Goal: Check status: Check status

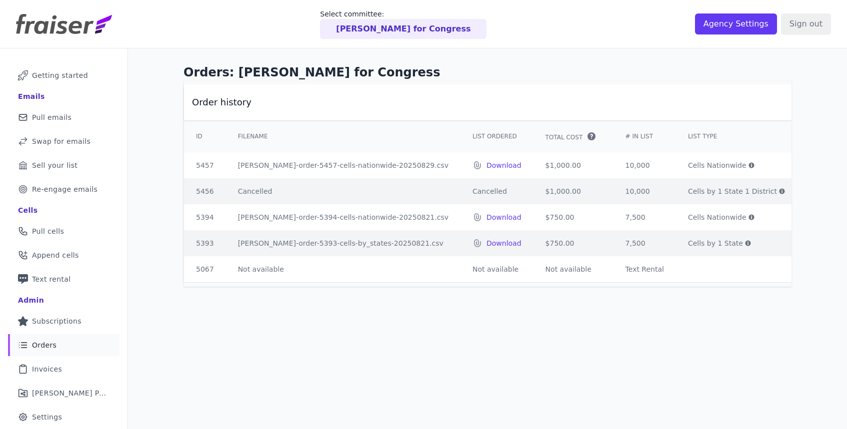
scroll to position [0, 75]
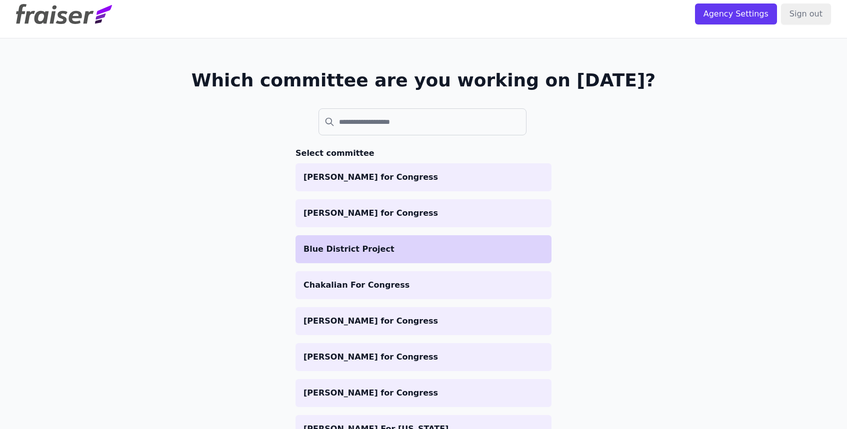
scroll to position [11, 0]
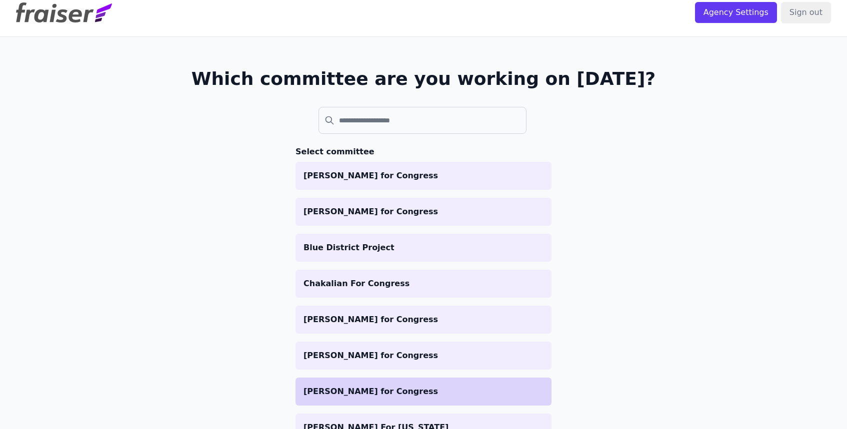
click at [357, 390] on p "[PERSON_NAME] for Congress" at bounding box center [423, 392] width 240 height 12
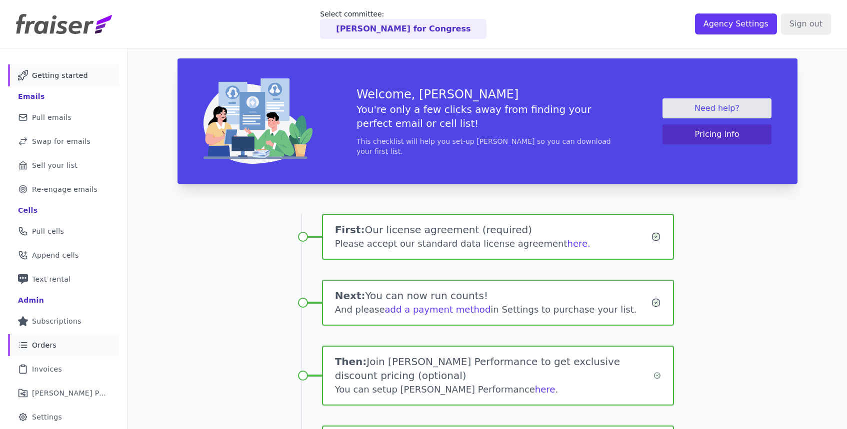
click at [54, 340] on ul "Mail Icon Outline of a mail envelope Getting started Emails Mail Icon Outline o…" at bounding box center [63, 258] width 111 height 388
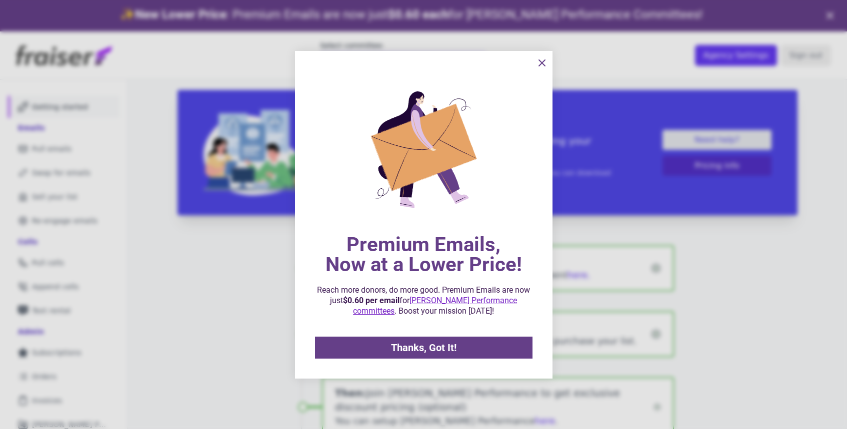
click at [50, 382] on div at bounding box center [423, 214] width 847 height 429
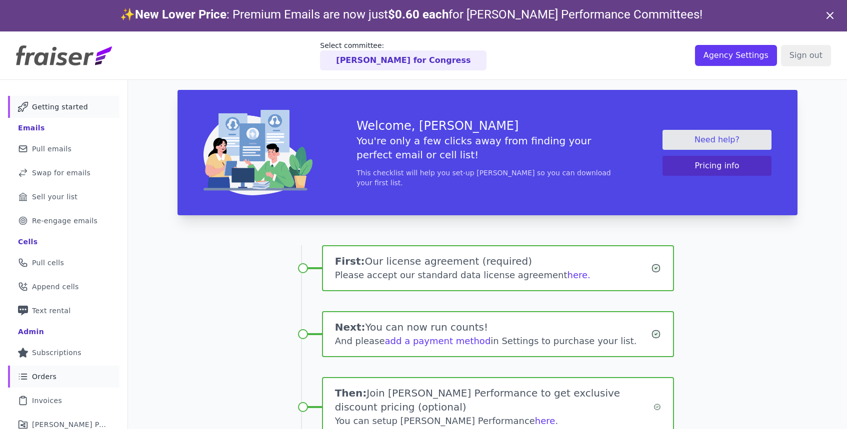
click at [53, 374] on span "Orders" at bounding box center [44, 377] width 24 height 10
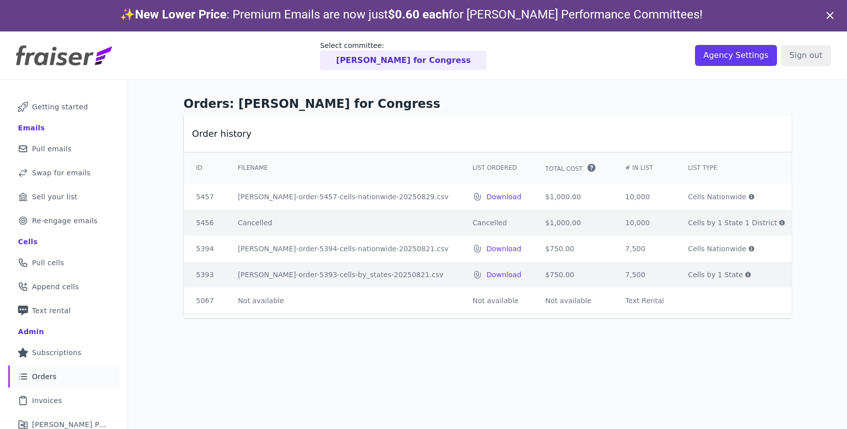
scroll to position [0, 75]
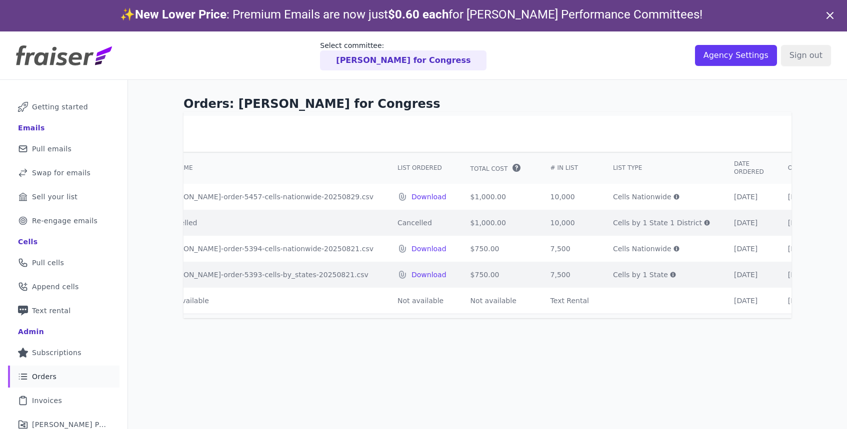
click at [722, 198] on td "[DATE]" at bounding box center [749, 197] width 54 height 26
click at [722, 198] on td "08/29/25" at bounding box center [749, 197] width 54 height 26
click at [722, 198] on td "[DATE]" at bounding box center [749, 197] width 54 height 26
